Goal: Communication & Community: Answer question/provide support

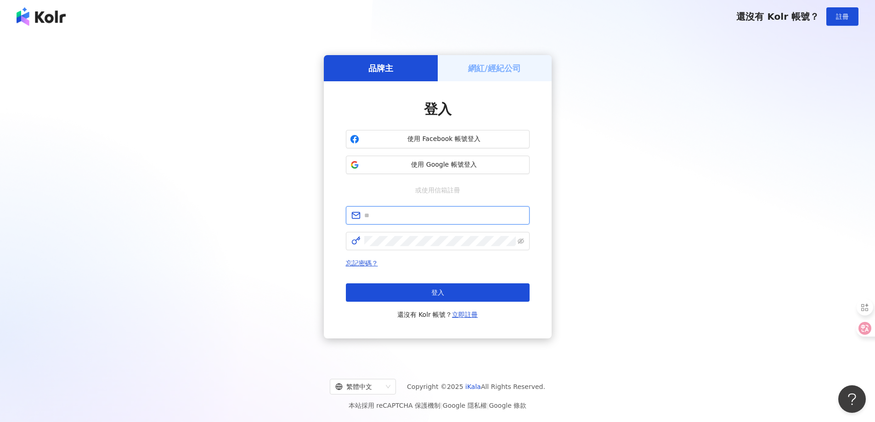
click at [406, 215] on input "text" at bounding box center [444, 215] width 160 height 10
type input "**********"
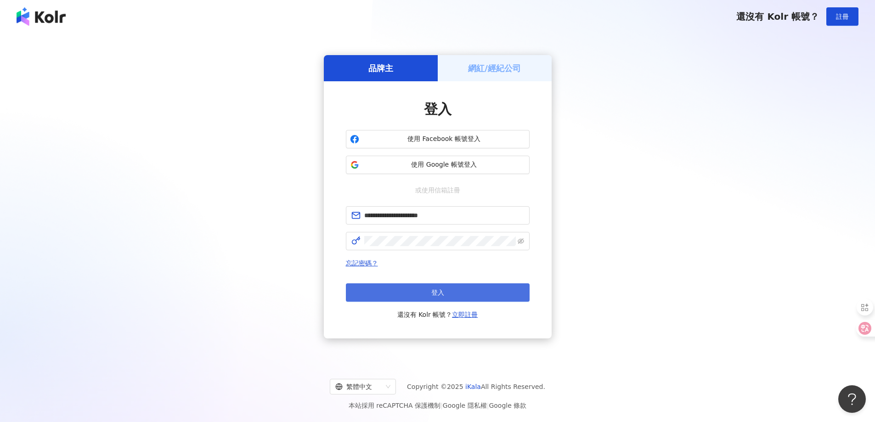
click at [424, 297] on button "登入" at bounding box center [438, 292] width 184 height 18
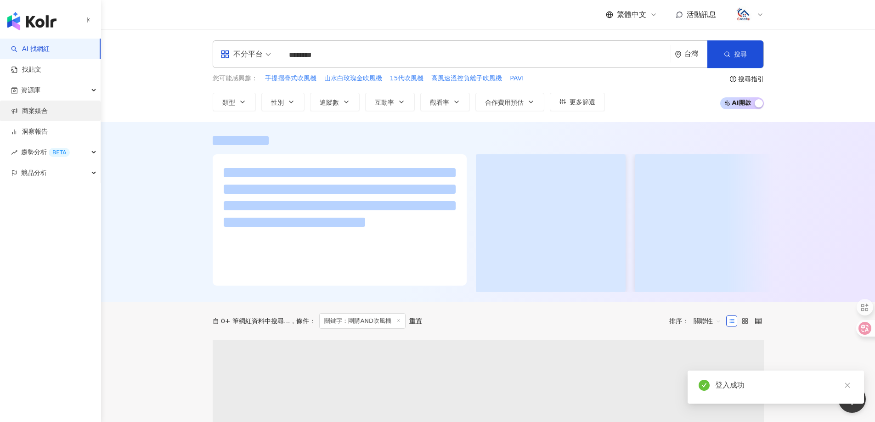
click at [34, 112] on link "商案媒合" at bounding box center [29, 111] width 37 height 9
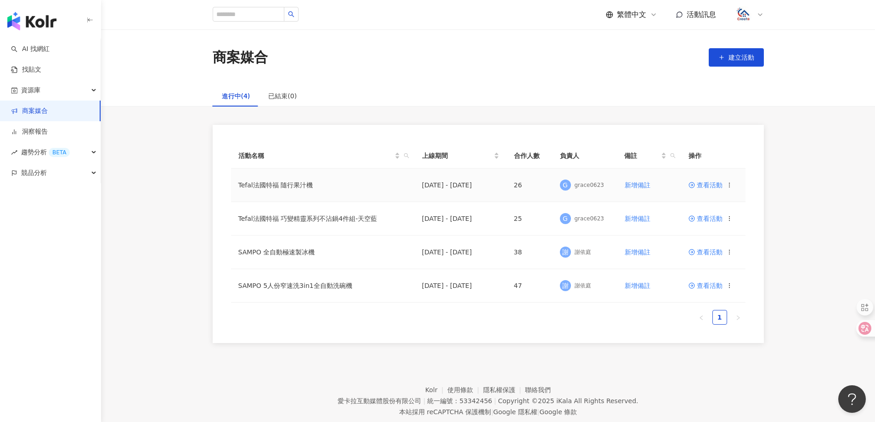
click at [708, 184] on span "查看活動" at bounding box center [705, 185] width 34 height 6
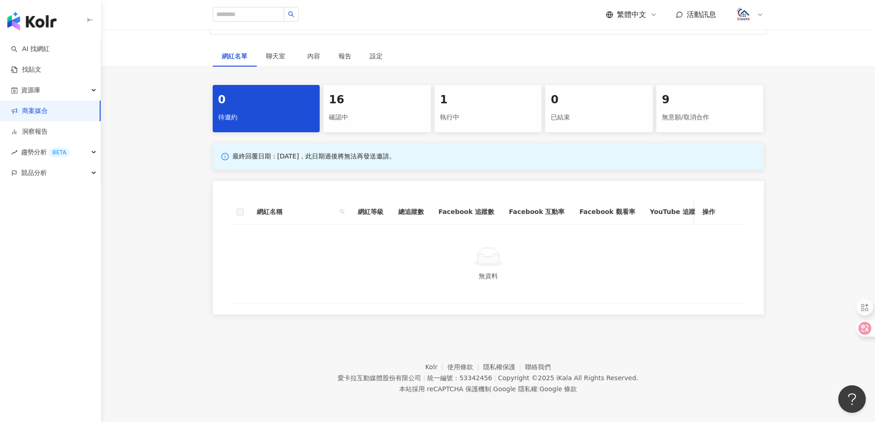
scroll to position [146, 0]
click at [477, 102] on div "1 執行中" at bounding box center [487, 108] width 107 height 47
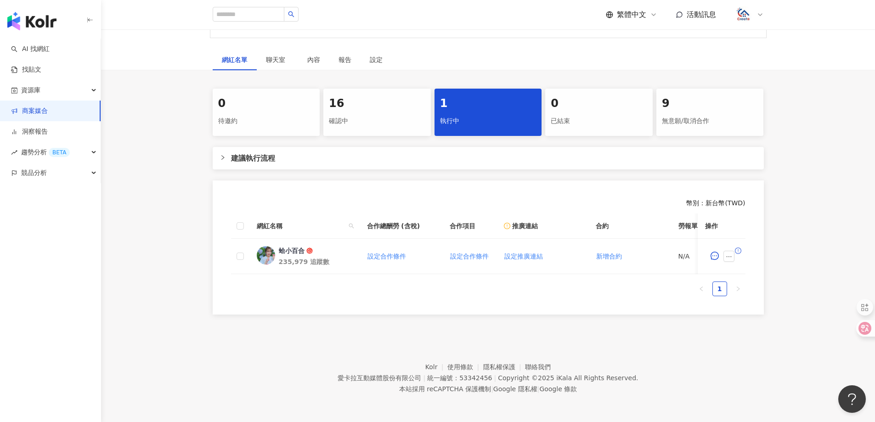
scroll to position [142, 0]
click at [719, 249] on button "button" at bounding box center [714, 256] width 18 height 18
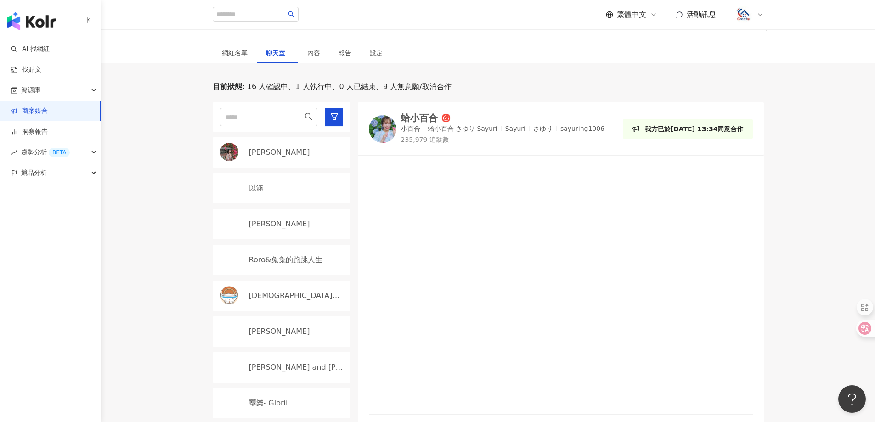
scroll to position [276, 0]
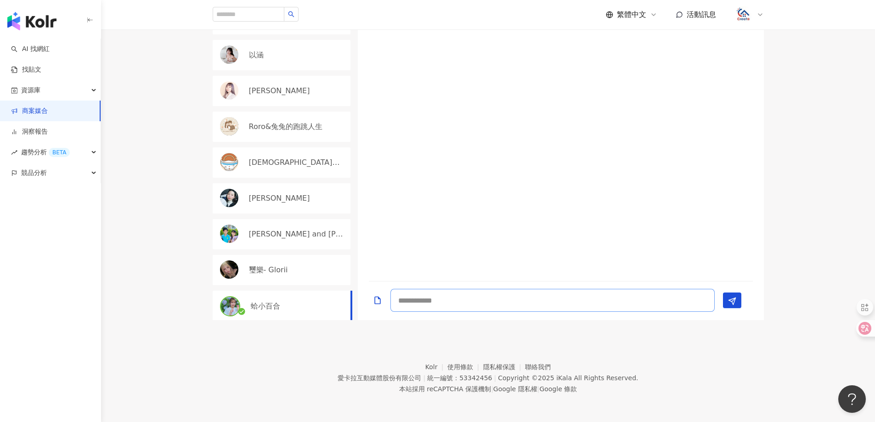
click at [489, 303] on textarea at bounding box center [552, 300] width 324 height 23
drag, startPoint x: 473, startPoint y: 300, endPoint x: 419, endPoint y: 299, distance: 54.2
click at [419, 299] on textarea "*********" at bounding box center [552, 300] width 324 height 23
paste textarea "**********"
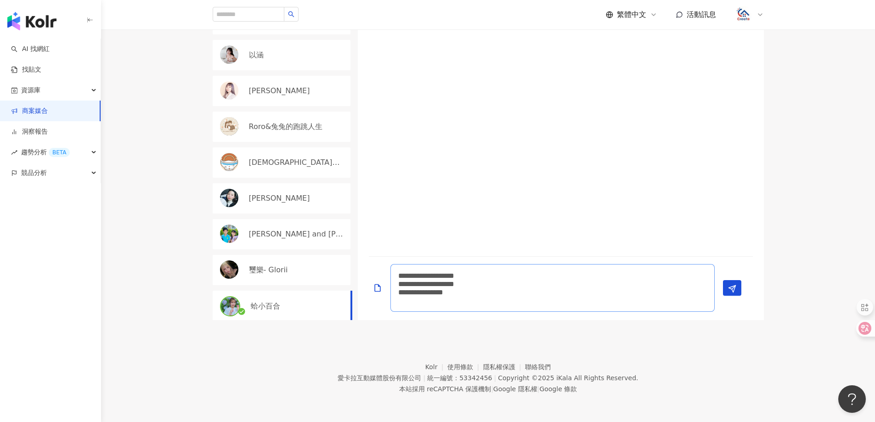
click at [418, 275] on textarea "**********" at bounding box center [552, 288] width 324 height 48
click at [515, 297] on textarea "**********" at bounding box center [552, 284] width 324 height 56
click at [511, 293] on textarea "**********" at bounding box center [552, 284] width 324 height 56
type textarea "**********"
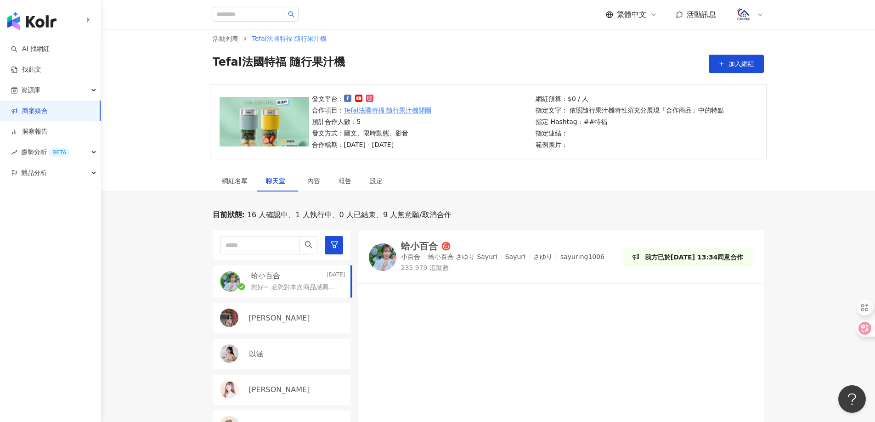
scroll to position [0, 0]
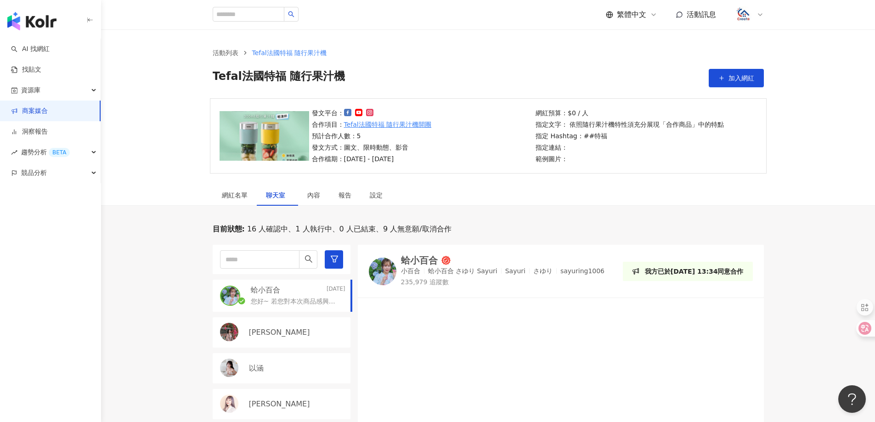
click at [41, 107] on link "商案媒合" at bounding box center [29, 111] width 37 height 9
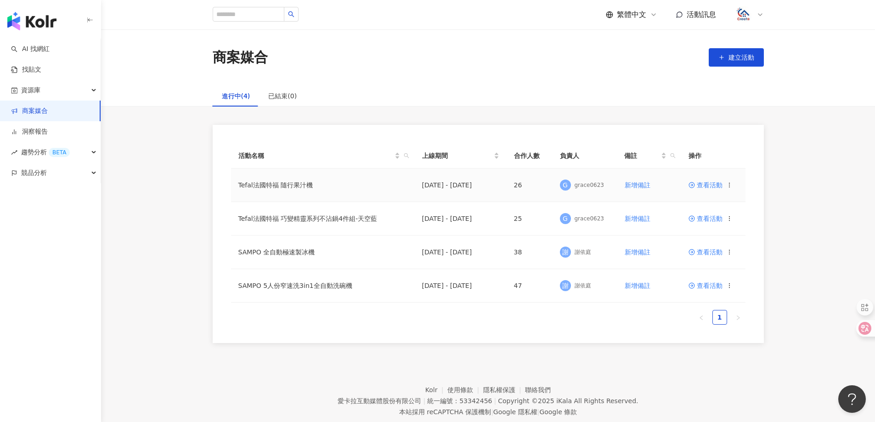
click at [702, 186] on span "查看活動" at bounding box center [705, 185] width 34 height 6
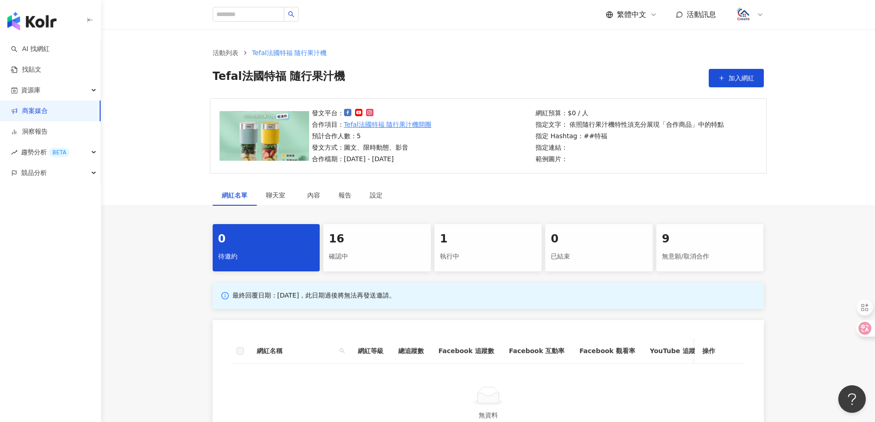
click at [366, 259] on div "確認中" at bounding box center [377, 257] width 96 height 16
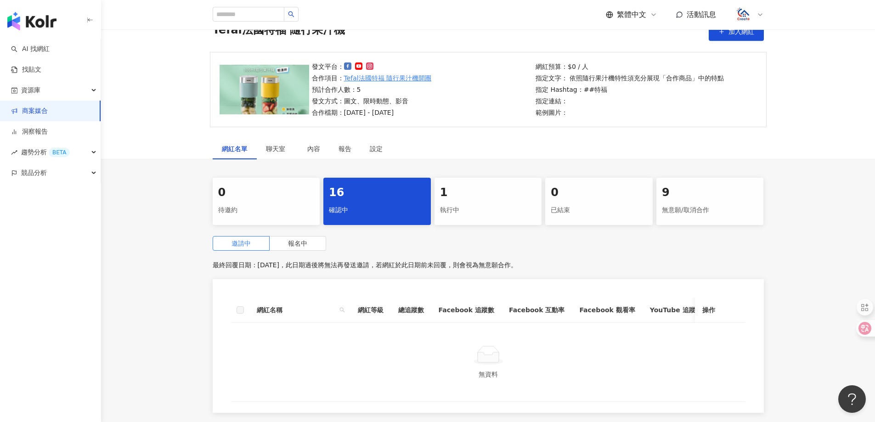
scroll to position [138, 0]
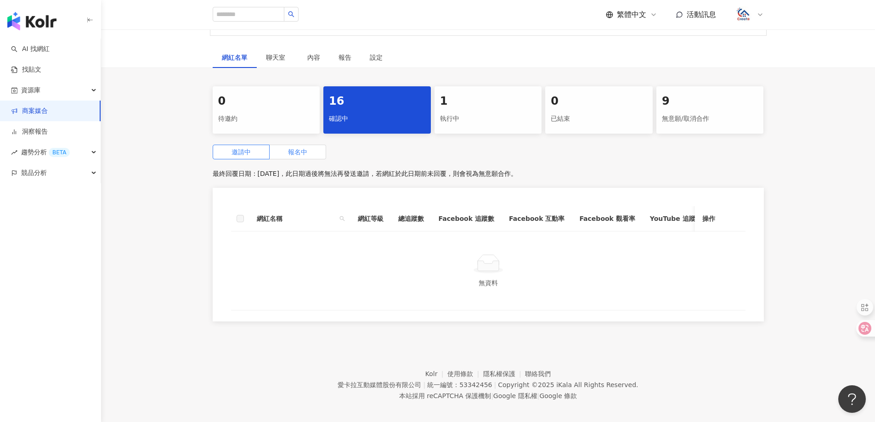
click at [299, 150] on span "報名中" at bounding box center [297, 151] width 19 height 7
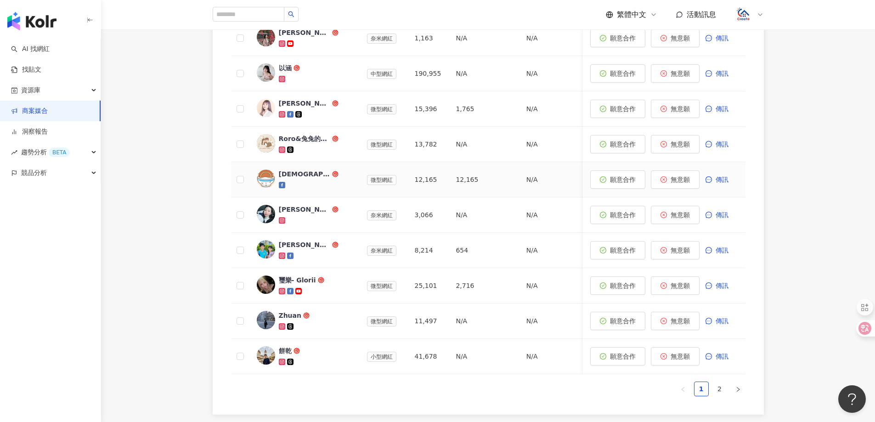
scroll to position [367, 0]
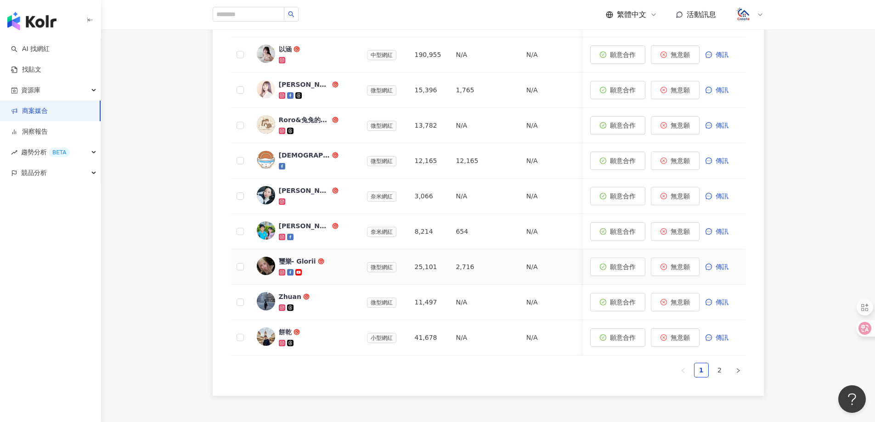
click at [300, 260] on div "璽樂- Glorii" at bounding box center [297, 261] width 37 height 9
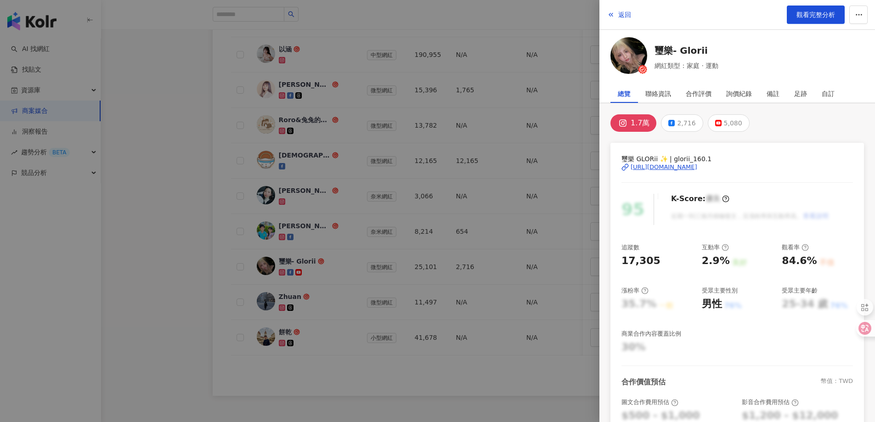
click at [697, 167] on div "https://www.instagram.com/glorii_160.1/" at bounding box center [664, 167] width 67 height 8
click at [629, 13] on span "返回" at bounding box center [624, 14] width 13 height 7
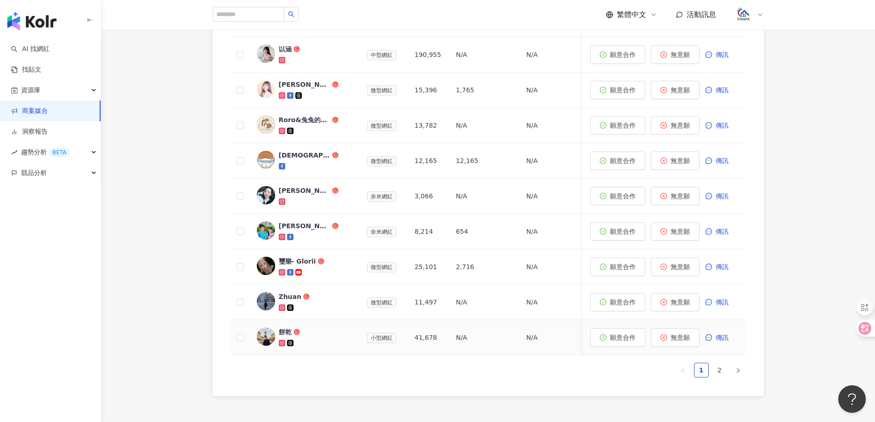
scroll to position [456, 0]
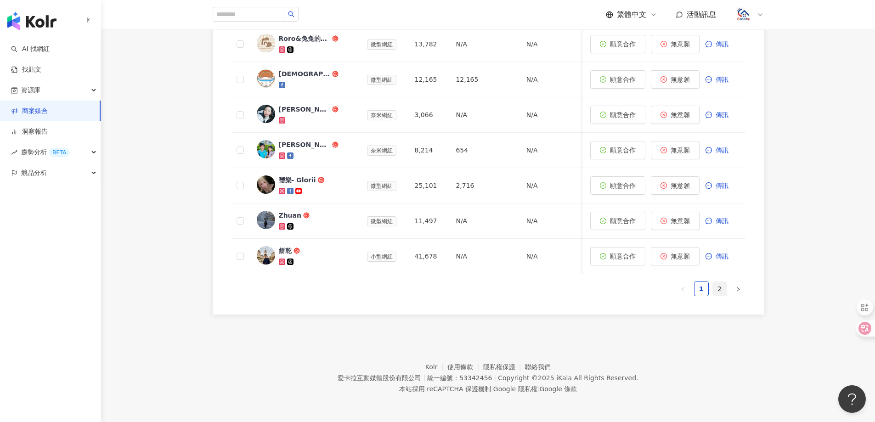
click at [713, 291] on link "2" at bounding box center [720, 289] width 14 height 14
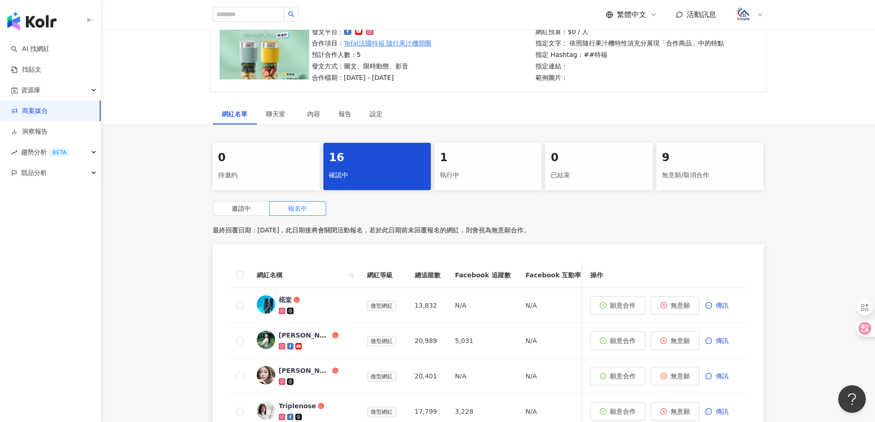
scroll to position [0, 0]
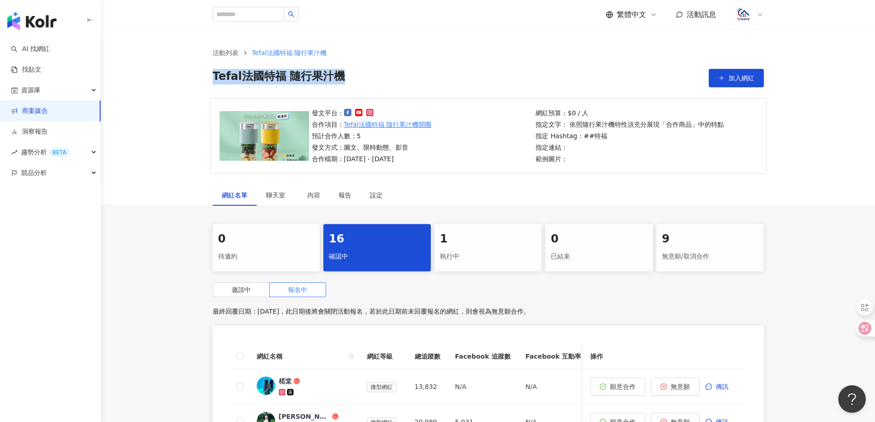
drag, startPoint x: 354, startPoint y: 75, endPoint x: 200, endPoint y: 74, distance: 153.8
click at [200, 74] on div "活動列表 Tefal法國特福 隨行果汁機 Tefal法國特福 隨行果汁機 加入網紅" at bounding box center [488, 67] width 588 height 39
copy span "Tefal法國特福 隨行果汁機"
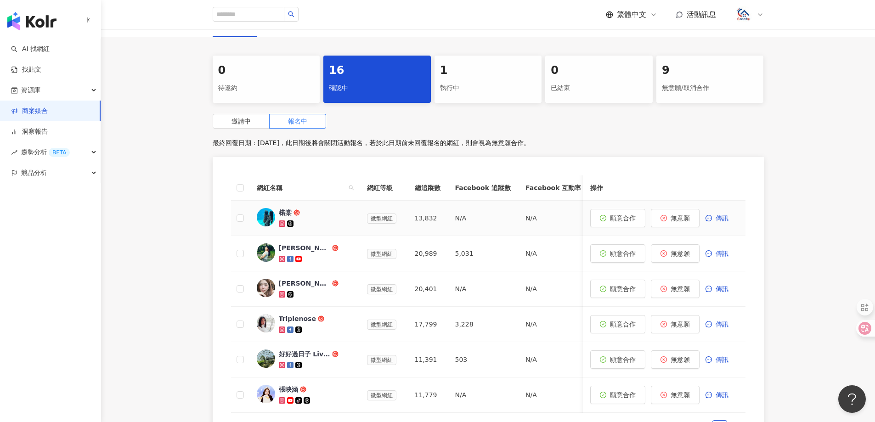
scroll to position [184, 0]
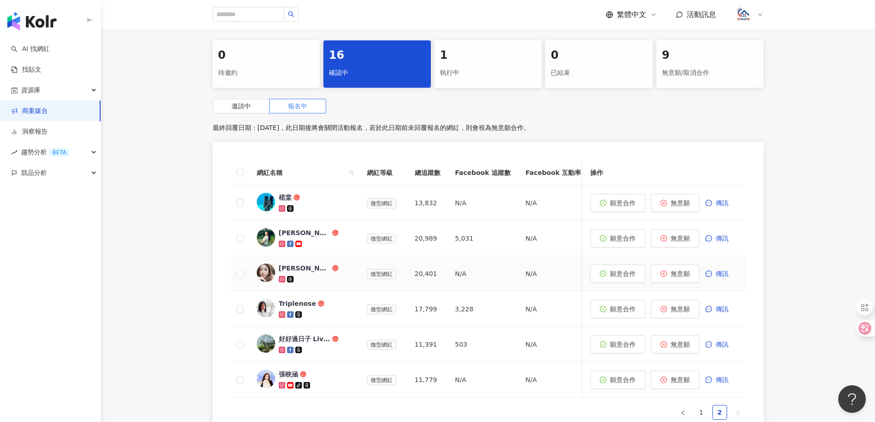
click at [272, 268] on img at bounding box center [266, 273] width 18 height 18
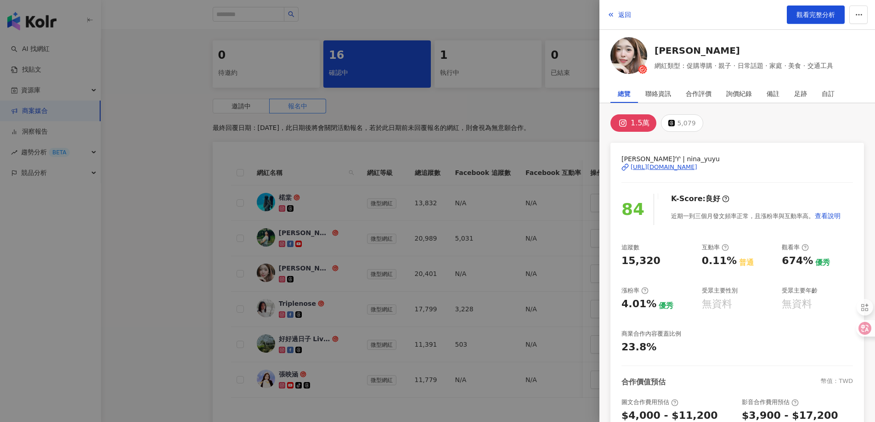
click at [697, 166] on div "https://www.instagram.com/nina_yuyu/" at bounding box center [664, 167] width 67 height 8
click at [620, 14] on span "返回" at bounding box center [624, 14] width 13 height 7
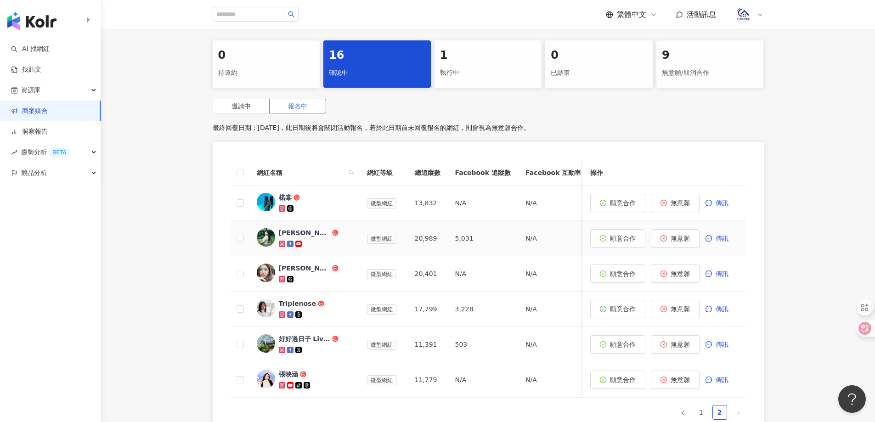
click at [292, 229] on div "波波愛麗絲" at bounding box center [304, 232] width 51 height 9
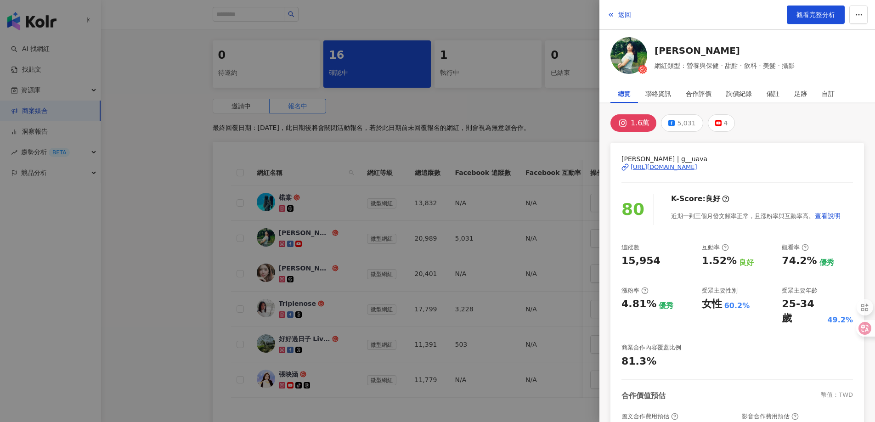
click at [655, 163] on div "https://www.instagram.com/g__uava/" at bounding box center [664, 167] width 67 height 8
click at [620, 14] on span "返回" at bounding box center [624, 14] width 13 height 7
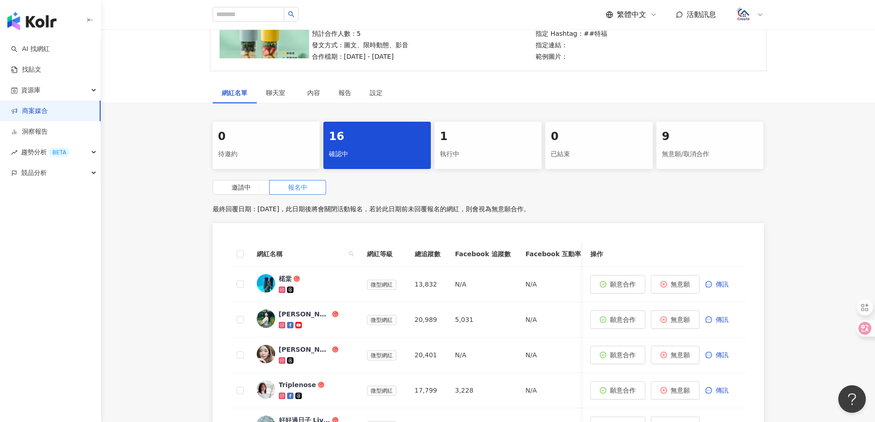
scroll to position [0, 0]
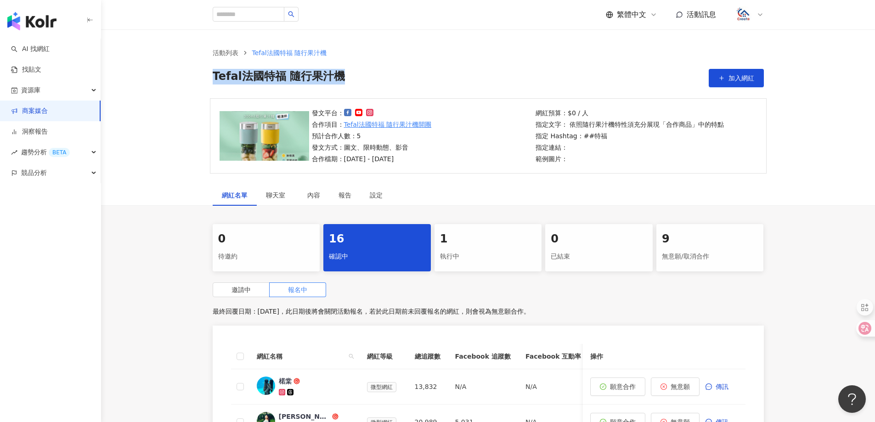
drag, startPoint x: 256, startPoint y: 78, endPoint x: 205, endPoint y: 76, distance: 51.0
click at [205, 76] on div "活動列表 Tefal法國特福 隨行果汁機 Tefal法國特福 隨行果汁機 加入網紅" at bounding box center [488, 67] width 588 height 39
copy span "Tefal法國特福 隨行果汁機"
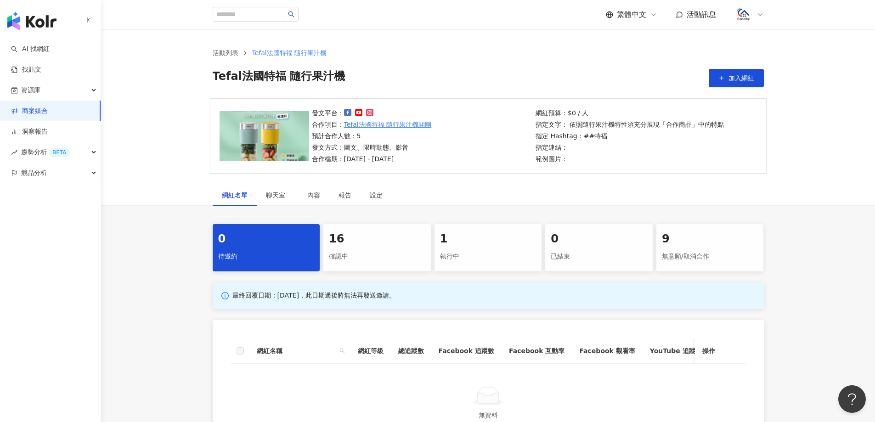
scroll to position [46, 0]
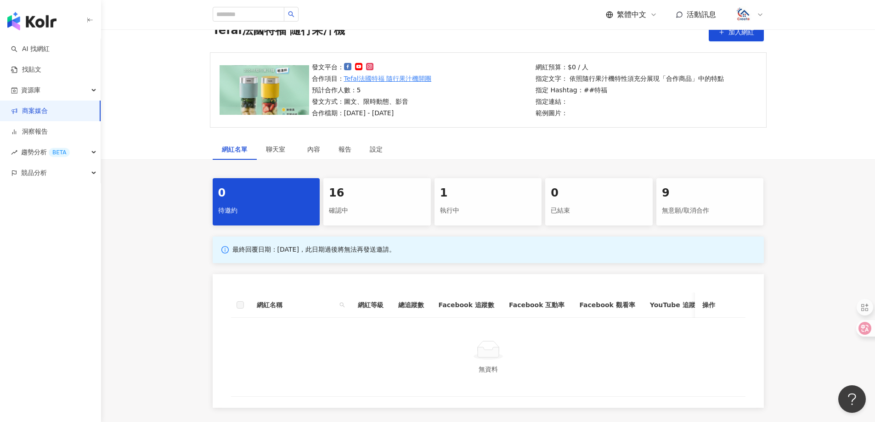
click at [400, 197] on div "16" at bounding box center [377, 194] width 96 height 16
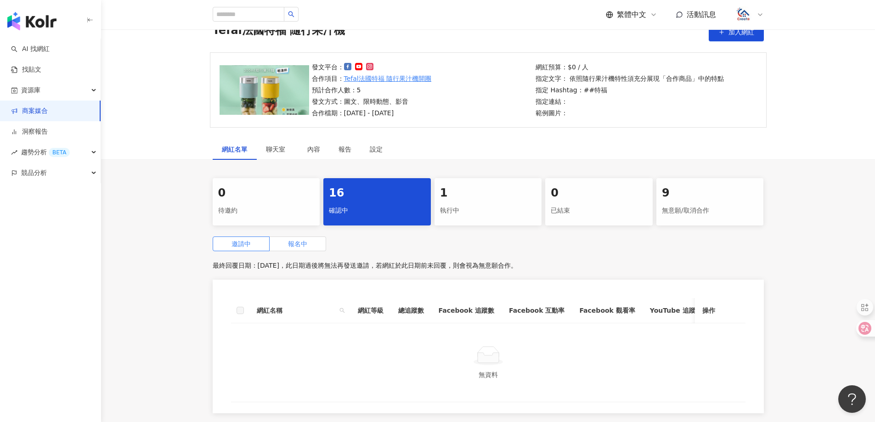
click at [299, 248] on span "報名中" at bounding box center [297, 243] width 19 height 7
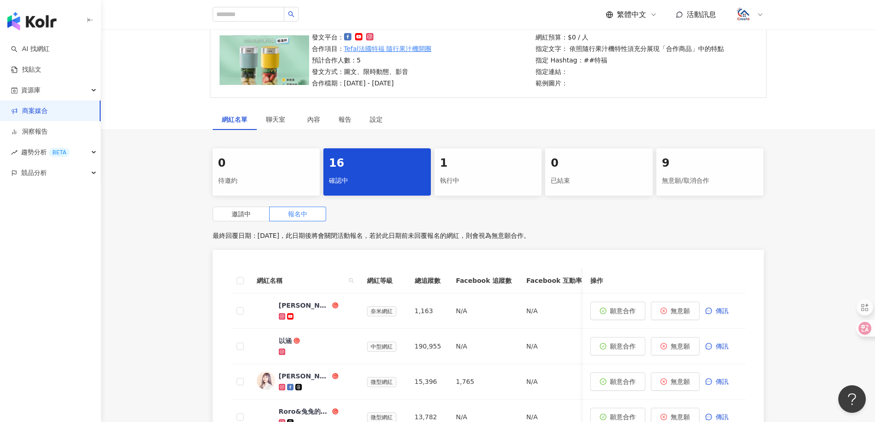
scroll to position [92, 0]
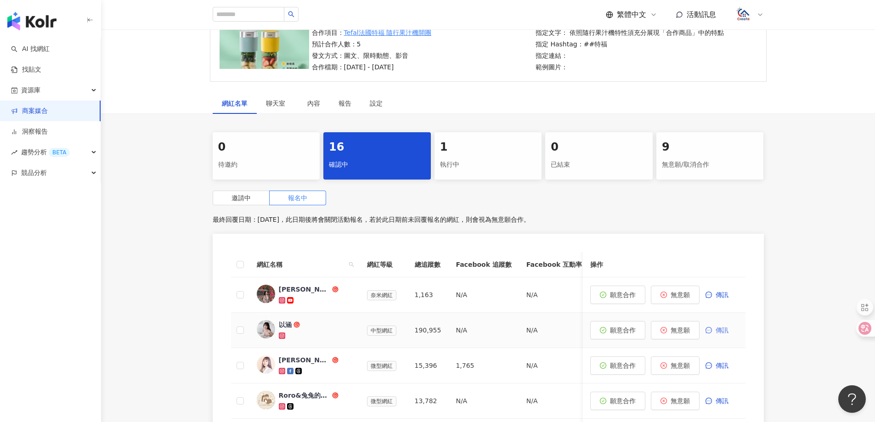
click at [716, 328] on span "傳訊" at bounding box center [721, 330] width 13 height 7
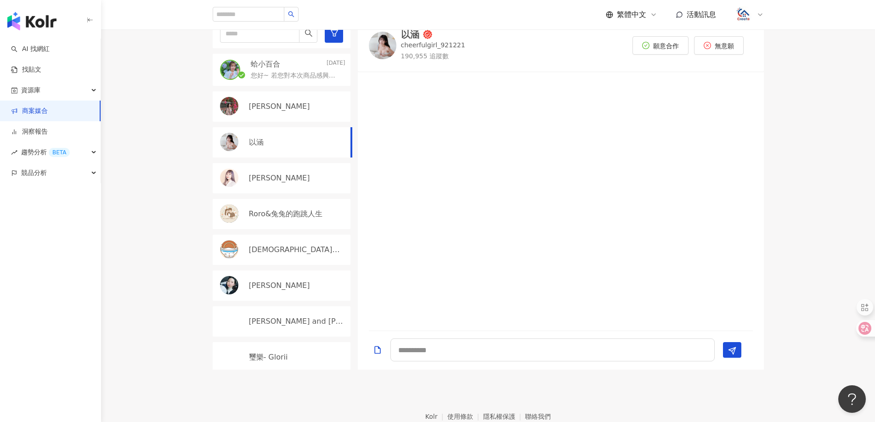
scroll to position [230, 0]
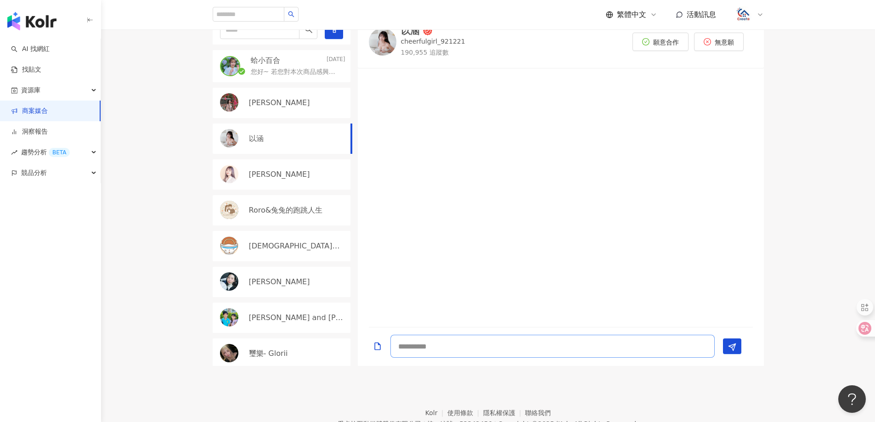
click at [540, 347] on textarea at bounding box center [552, 346] width 324 height 23
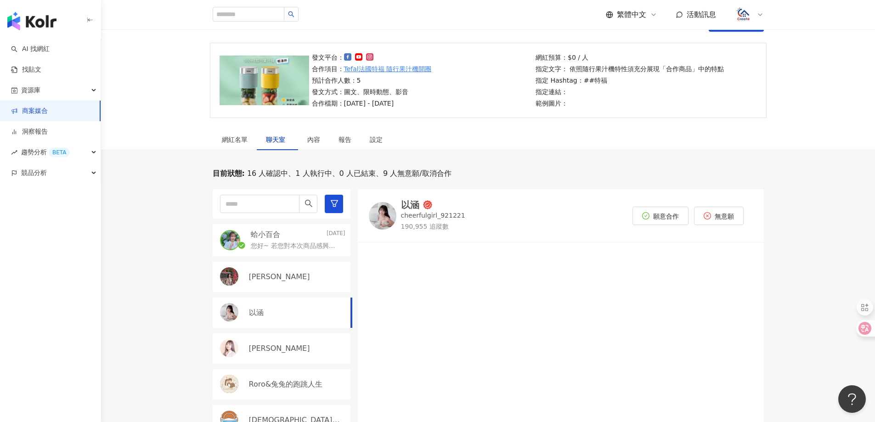
scroll to position [46, 0]
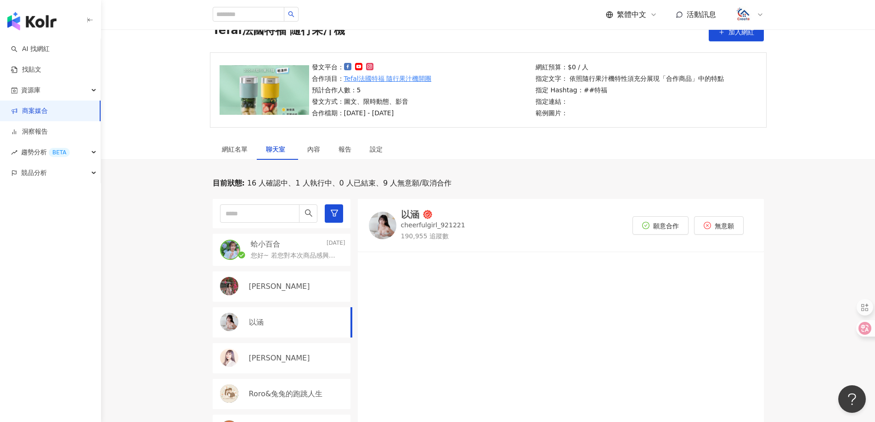
click at [516, 321] on div at bounding box center [561, 382] width 406 height 248
click at [295, 251] on p "您好~ 若您對本次商品感興趣，也請您提供： • 最新團購報價（含分潤比例或固定費用） • 合作方式與流程簡述 謝謝!" at bounding box center [296, 255] width 91 height 9
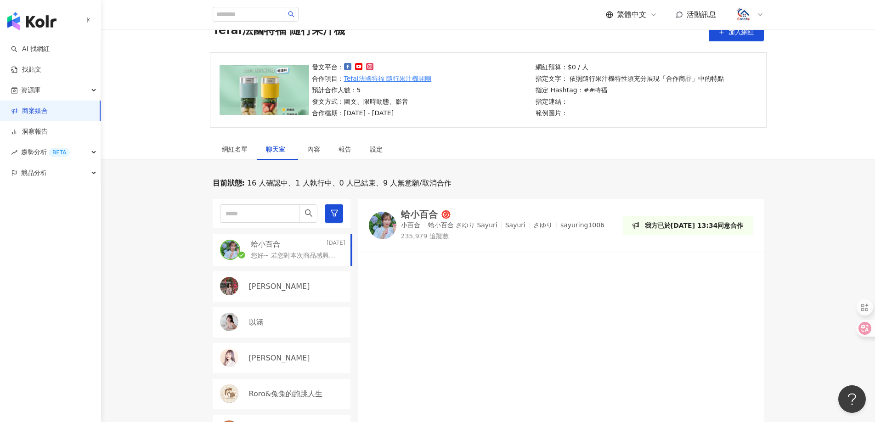
click at [299, 273] on div "YUNNiE H." at bounding box center [282, 286] width 138 height 30
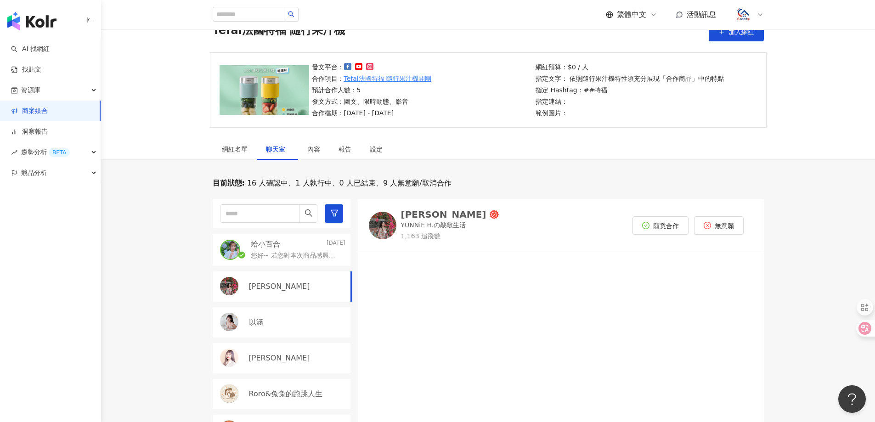
click at [296, 255] on p "您好~ 若您對本次商品感興趣，也請您提供： • 最新團購報價（含分潤比例或固定費用） • 合作方式與流程簡述 謝謝!" at bounding box center [296, 255] width 91 height 9
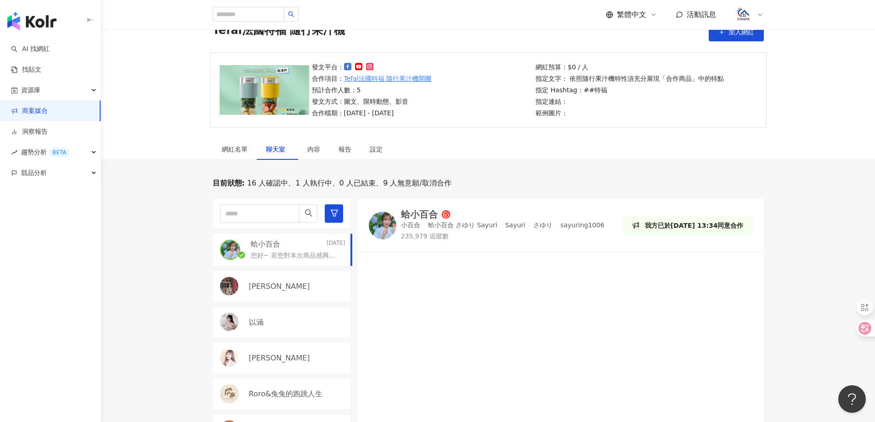
click at [260, 343] on div "[PERSON_NAME]" at bounding box center [282, 358] width 138 height 30
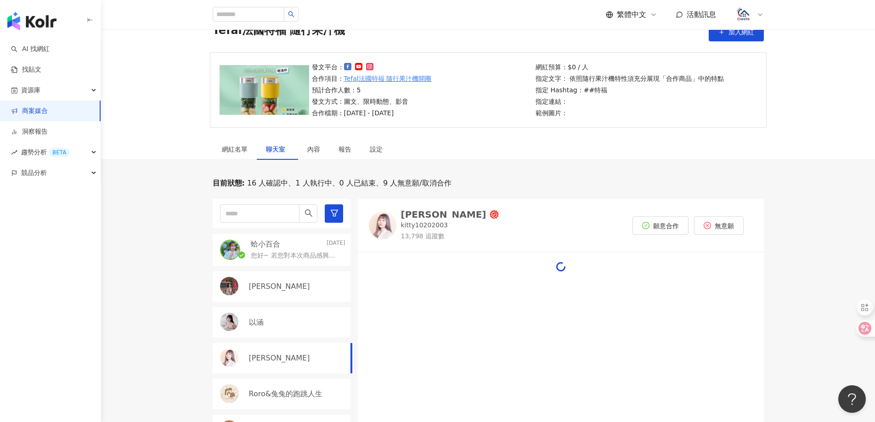
click at [270, 325] on div "以涵" at bounding box center [297, 322] width 96 height 10
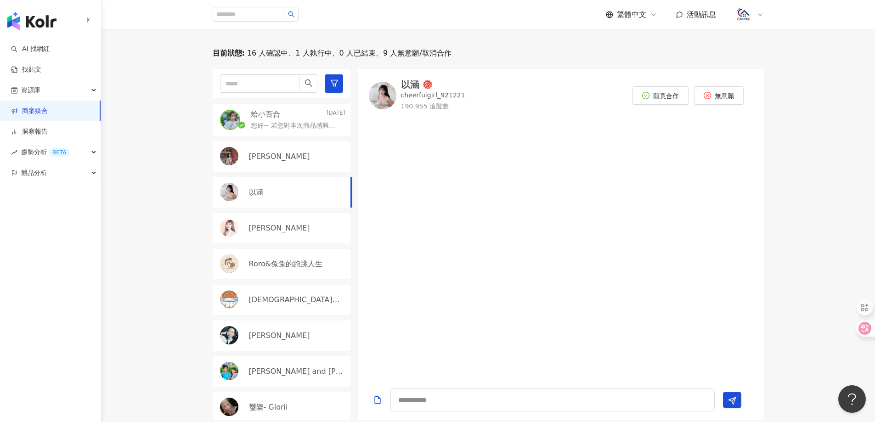
scroll to position [184, 0]
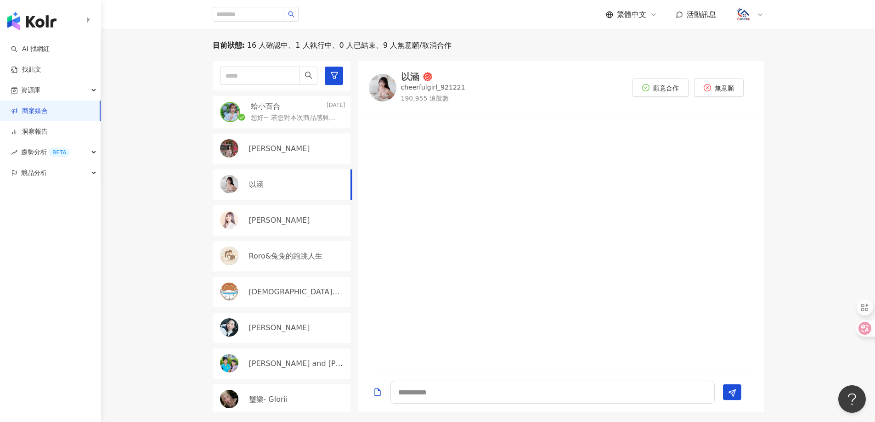
click at [314, 108] on div "蛤小百合 Today" at bounding box center [298, 106] width 95 height 10
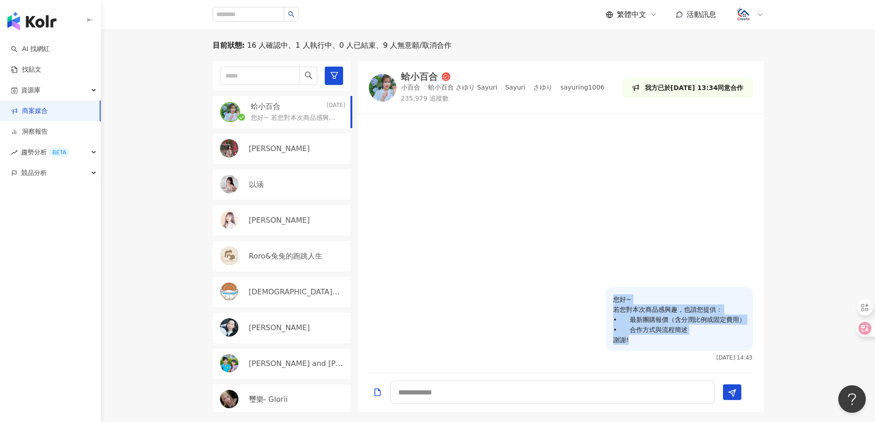
drag, startPoint x: 642, startPoint y: 338, endPoint x: 596, endPoint y: 280, distance: 74.5
click at [602, 289] on div "您好~ 若您對本次商品感興趣，也請您提供： • 最新團購報價（含分潤比例或固定費用） • 合作方式與流程簡述 謝謝! 2025/9/8 14:43" at bounding box center [561, 327] width 406 height 80
copy p "您好~ 若您對本次商品感興趣，也請您提供： • 最新團購報價（含分潤比例或固定費用） • 合作方式與流程簡述 謝謝!"
click at [230, 186] on img at bounding box center [229, 184] width 18 height 18
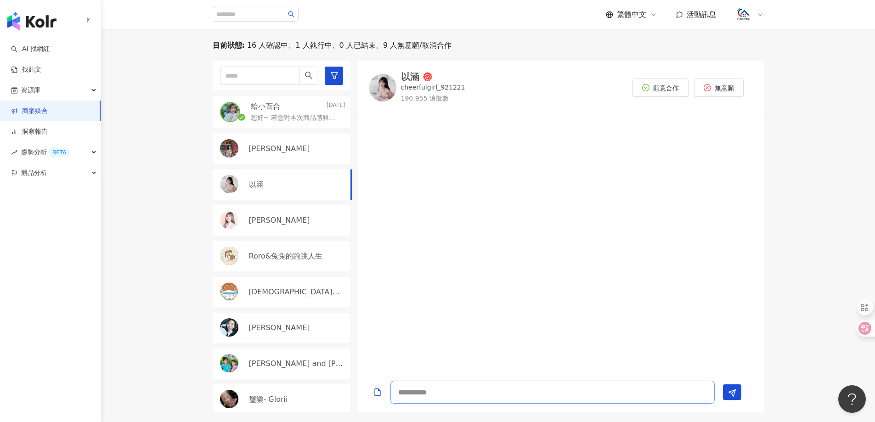
click at [461, 398] on textarea at bounding box center [552, 392] width 324 height 23
paste textarea "**********"
type textarea "**********"
click at [738, 379] on button "Send" at bounding box center [732, 376] width 18 height 16
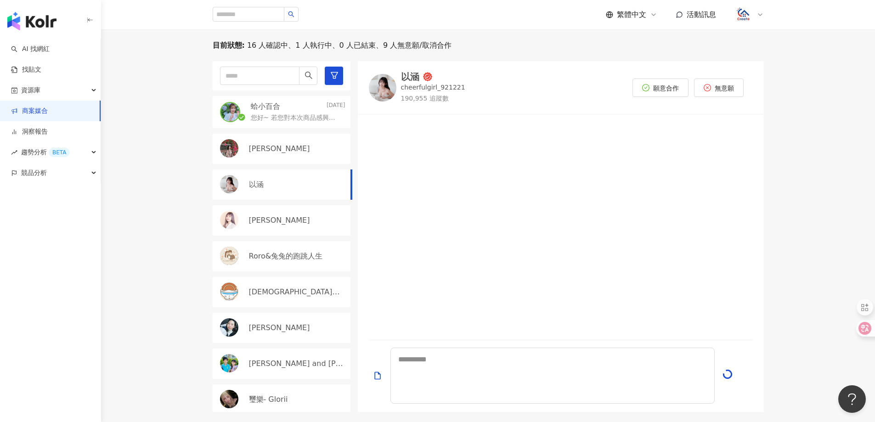
scroll to position [0, 0]
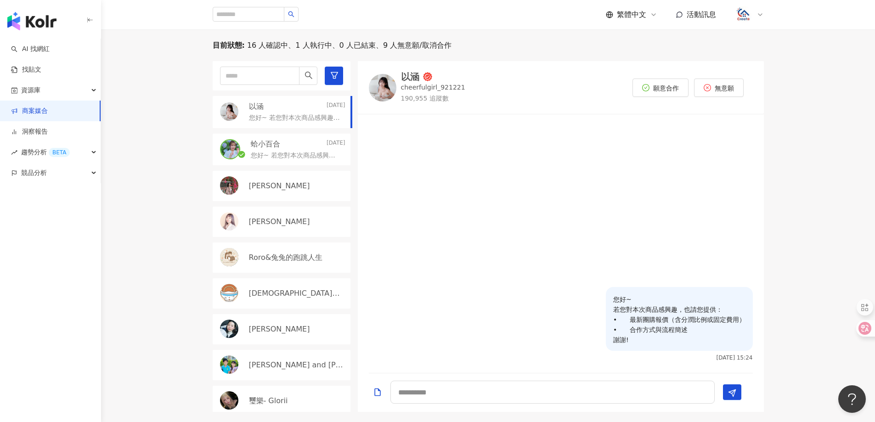
click at [263, 221] on p "[PERSON_NAME]" at bounding box center [279, 222] width 61 height 10
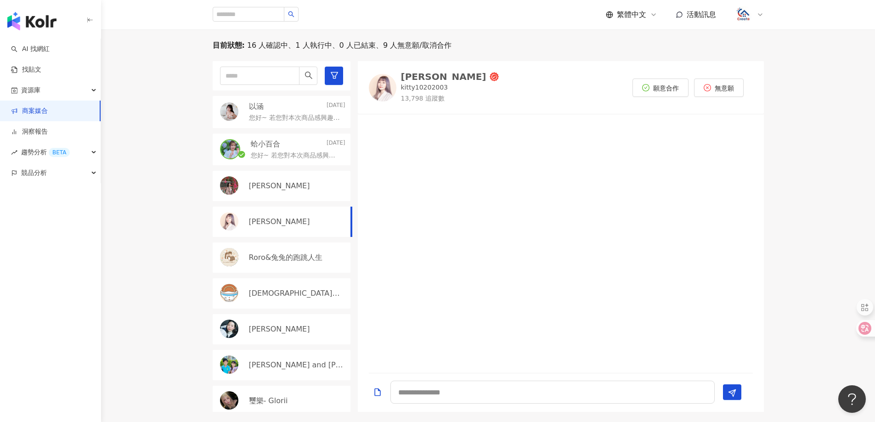
click at [278, 178] on div "YUNNiE H." at bounding box center [282, 186] width 138 height 30
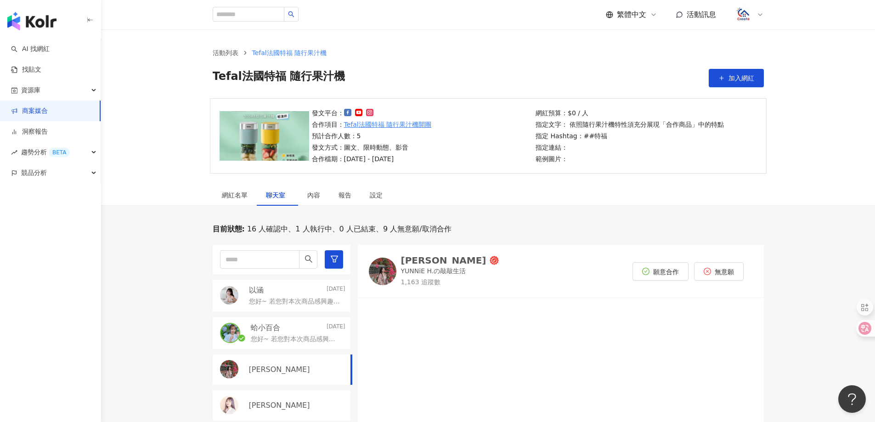
scroll to position [138, 0]
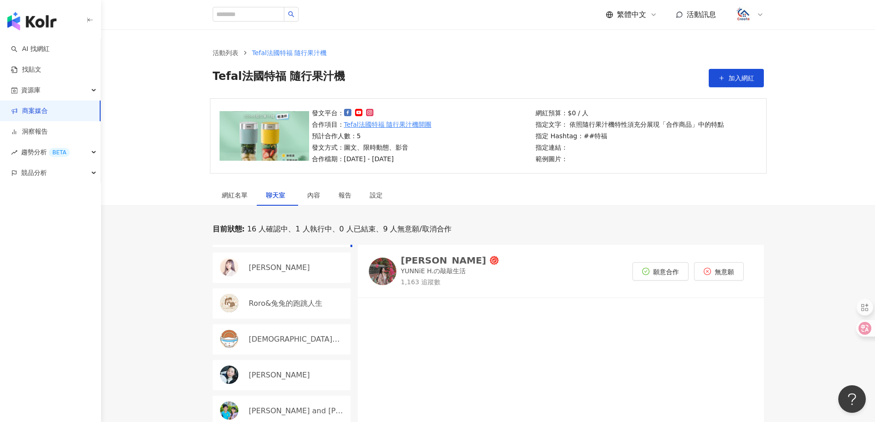
click at [279, 269] on p "[PERSON_NAME]" at bounding box center [279, 268] width 61 height 10
click at [414, 282] on p "13,798 追蹤數" at bounding box center [450, 282] width 98 height 9
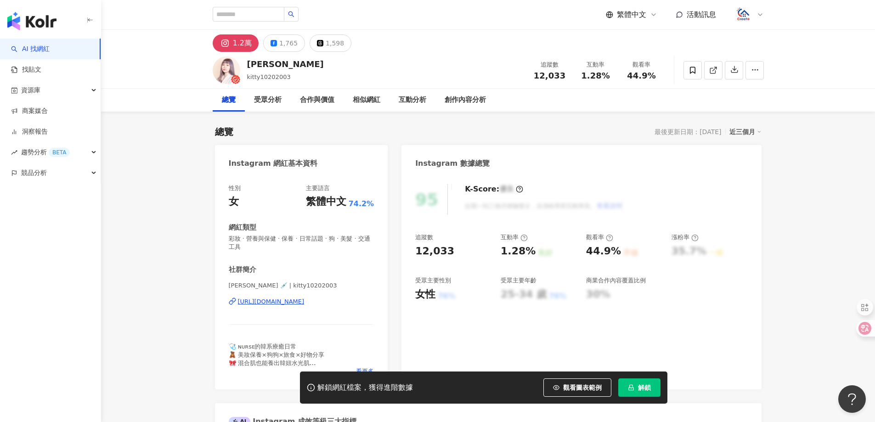
click at [645, 385] on span "解鎖" at bounding box center [644, 387] width 13 height 7
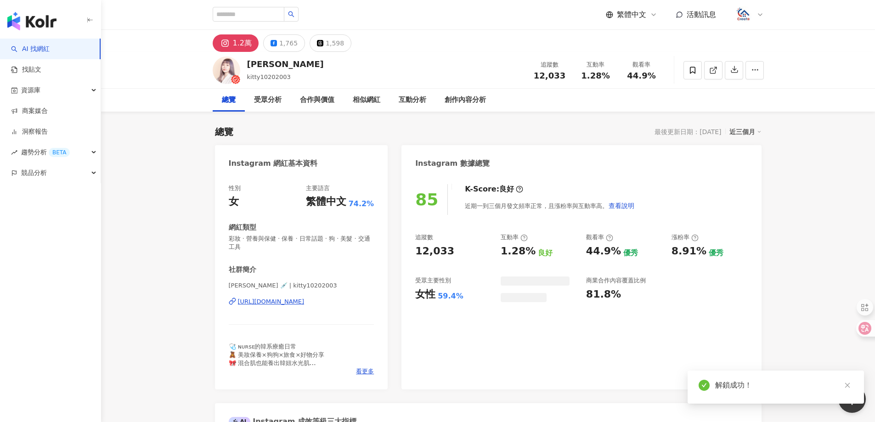
click at [292, 300] on div "[URL][DOMAIN_NAME]" at bounding box center [271, 302] width 67 height 8
